Goal: Information Seeking & Learning: Learn about a topic

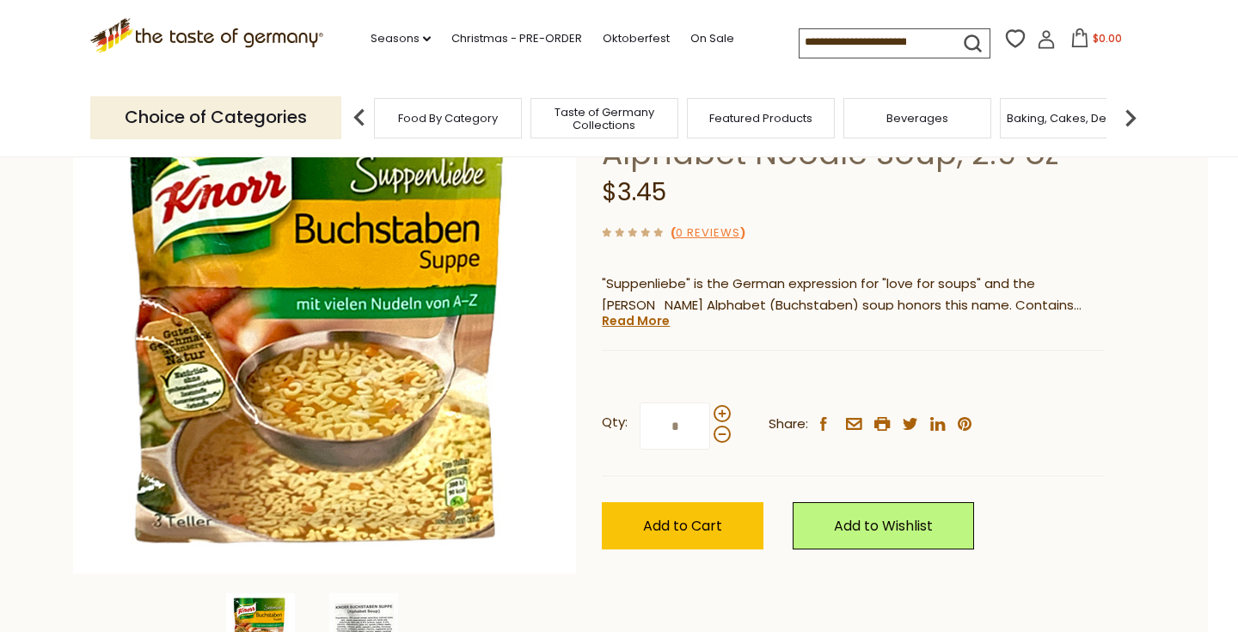
scroll to position [172, 0]
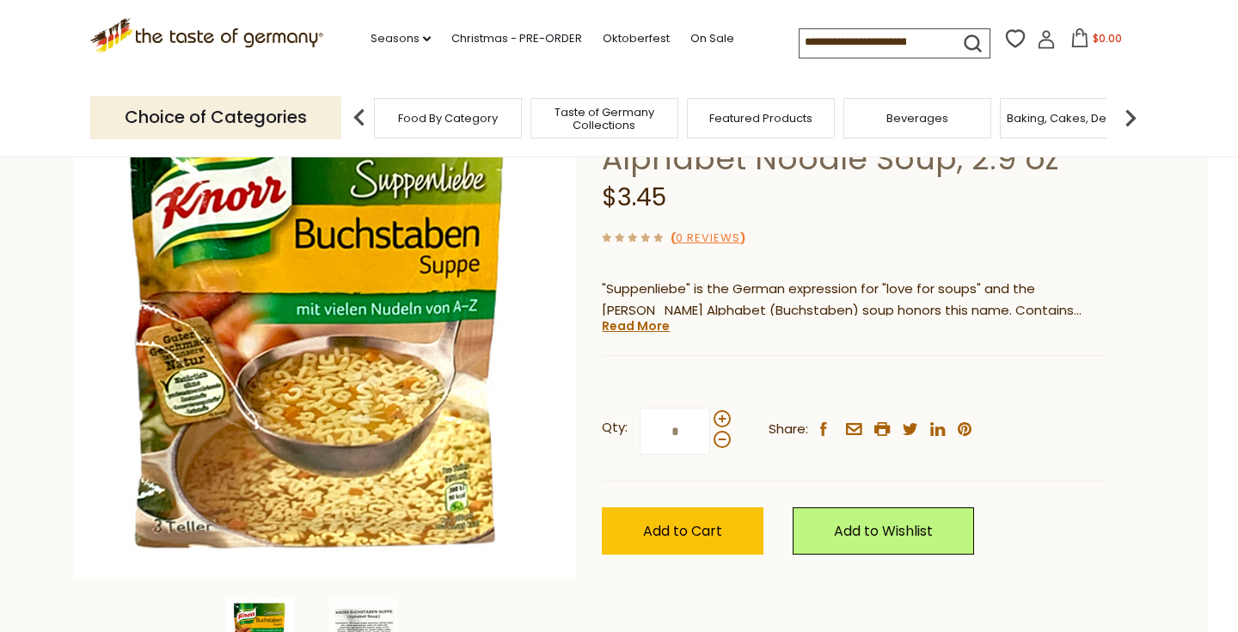
click at [627, 338] on div "Current stock: 0" at bounding box center [853, 342] width 503 height 11
click at [635, 326] on link "Read More" at bounding box center [636, 325] width 68 height 17
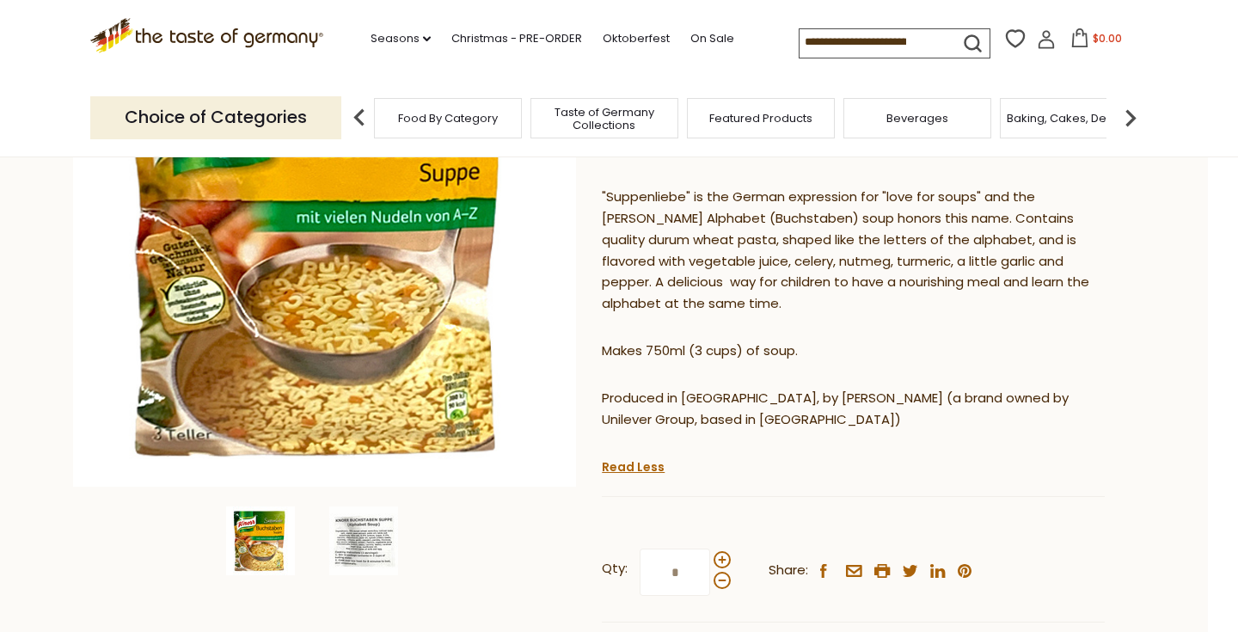
scroll to position [265, 0]
click at [741, 348] on p "Makes 750ml (3 cups) of soup." at bounding box center [853, 350] width 503 height 21
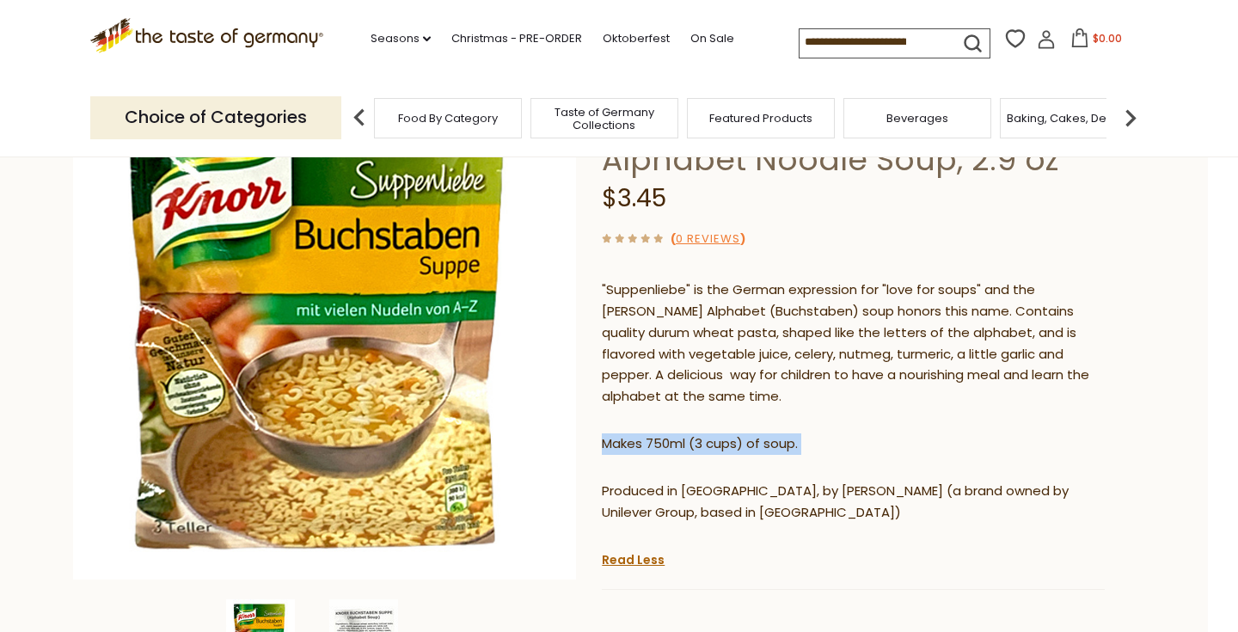
scroll to position [183, 0]
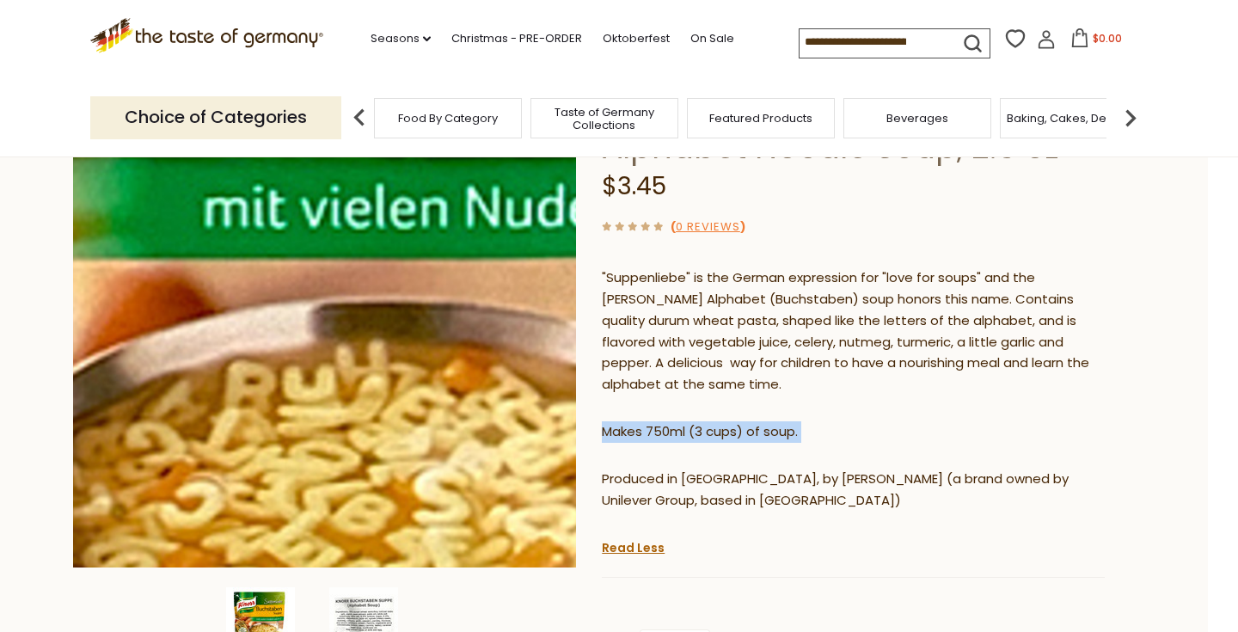
click at [332, 338] on img at bounding box center [324, 315] width 503 height 503
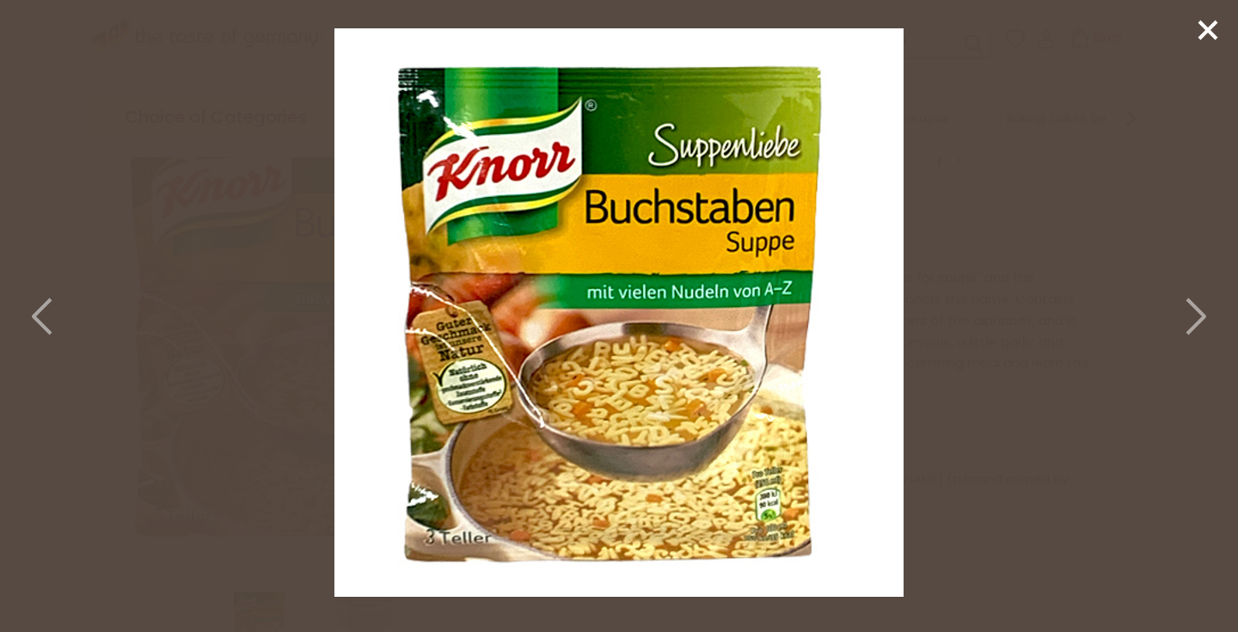
click at [1194, 307] on polyline at bounding box center [1195, 316] width 17 height 34
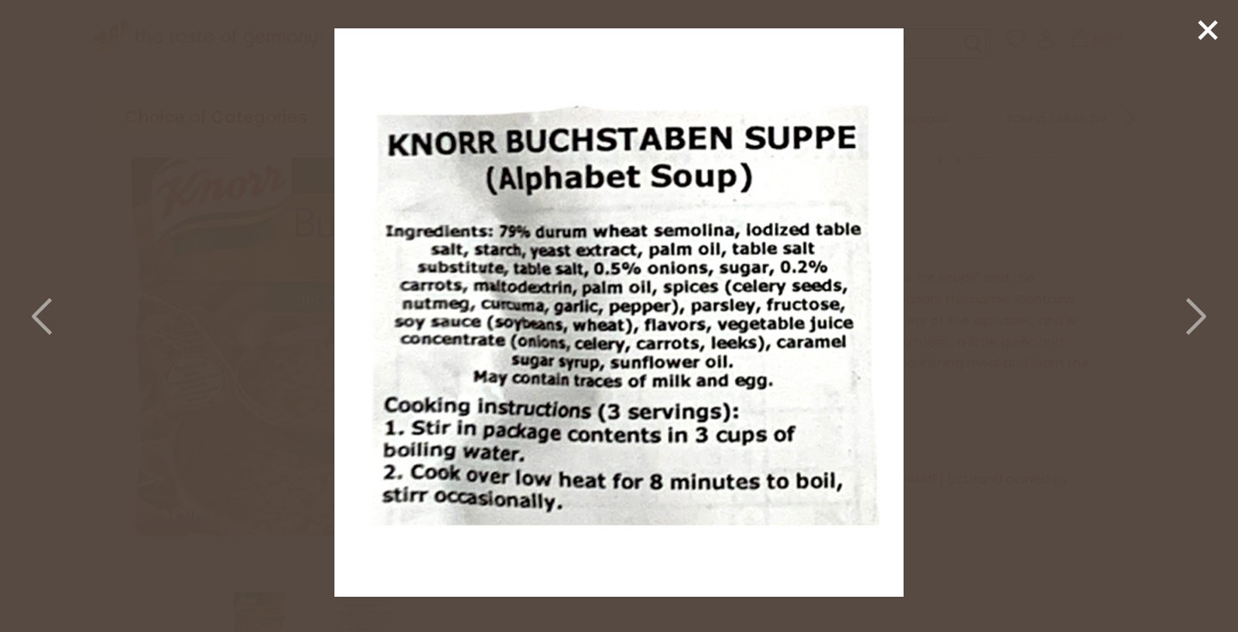
click at [1194, 307] on polyline at bounding box center [1195, 316] width 17 height 34
